Goal: Transaction & Acquisition: Purchase product/service

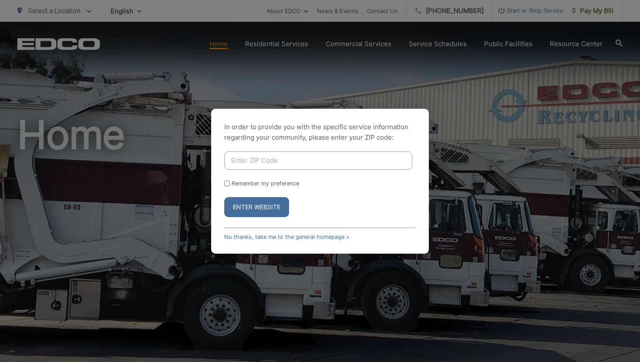
click at [239, 162] on input "Enter ZIP Code" at bounding box center [318, 161] width 188 height 18
type input "92104"
click at [224, 197] on button "Enter Website" at bounding box center [256, 207] width 65 height 20
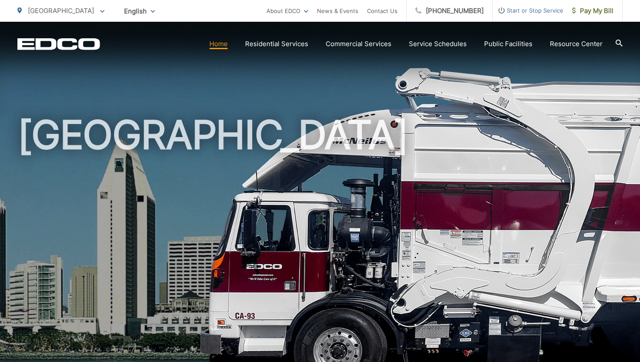
click at [224, 46] on link "Home" at bounding box center [218, 44] width 18 height 10
click at [599, 10] on span "Pay My Bill" at bounding box center [592, 11] width 41 height 10
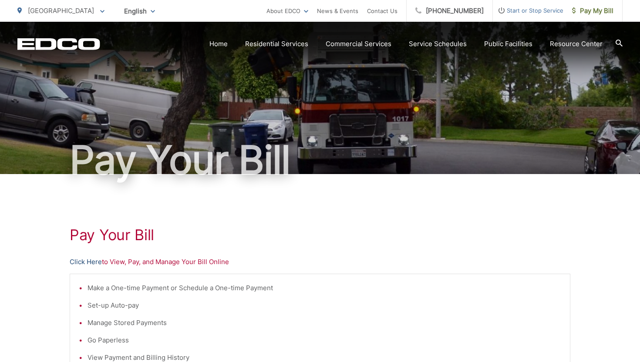
click at [89, 263] on link "Click Here" at bounding box center [86, 262] width 32 height 10
